Goal: Information Seeking & Learning: Learn about a topic

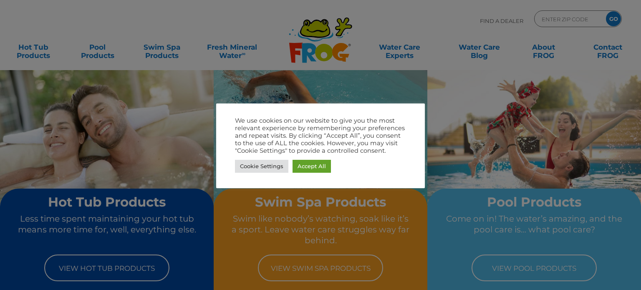
click at [476, 100] on div at bounding box center [320, 145] width 641 height 290
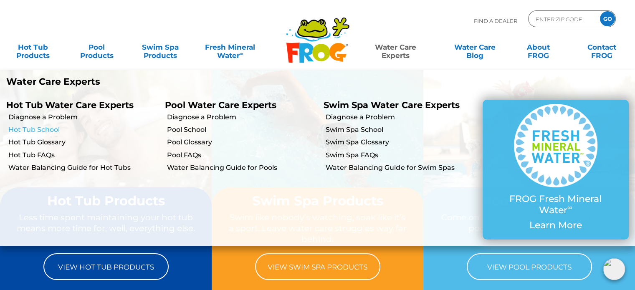
click at [47, 130] on link "Hot Tub School" at bounding box center [83, 129] width 150 height 9
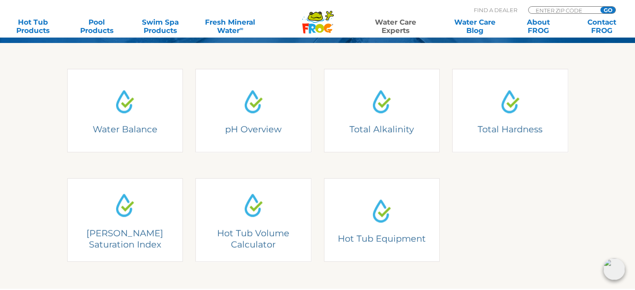
scroll to position [225, 0]
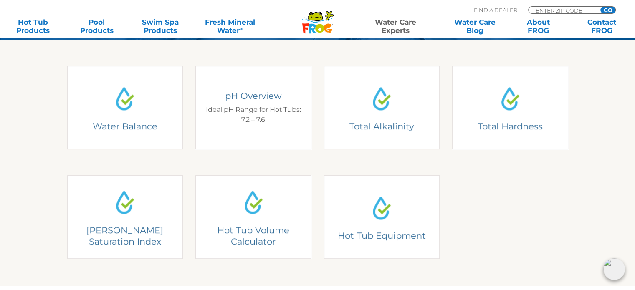
click at [267, 111] on div "pH Overview Ideal pH Range for Hot Tubs: 7.2 – 7.6" at bounding box center [253, 107] width 103 height 35
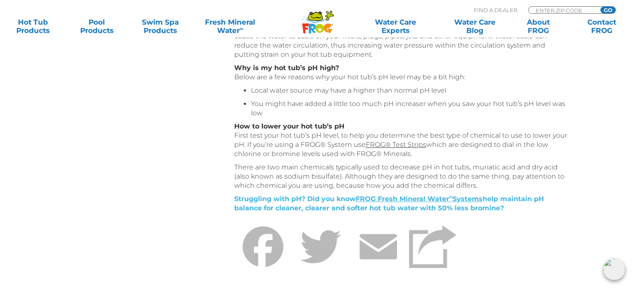
scroll to position [641, 0]
